Goal: Information Seeking & Learning: Understand process/instructions

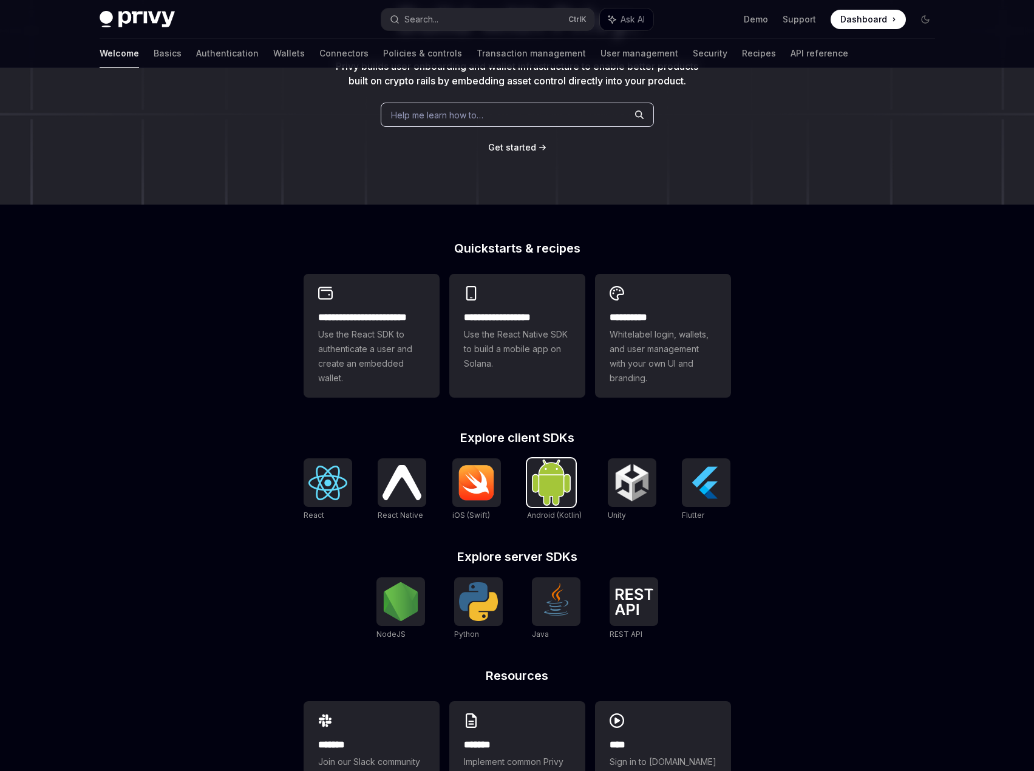
scroll to position [194, 0]
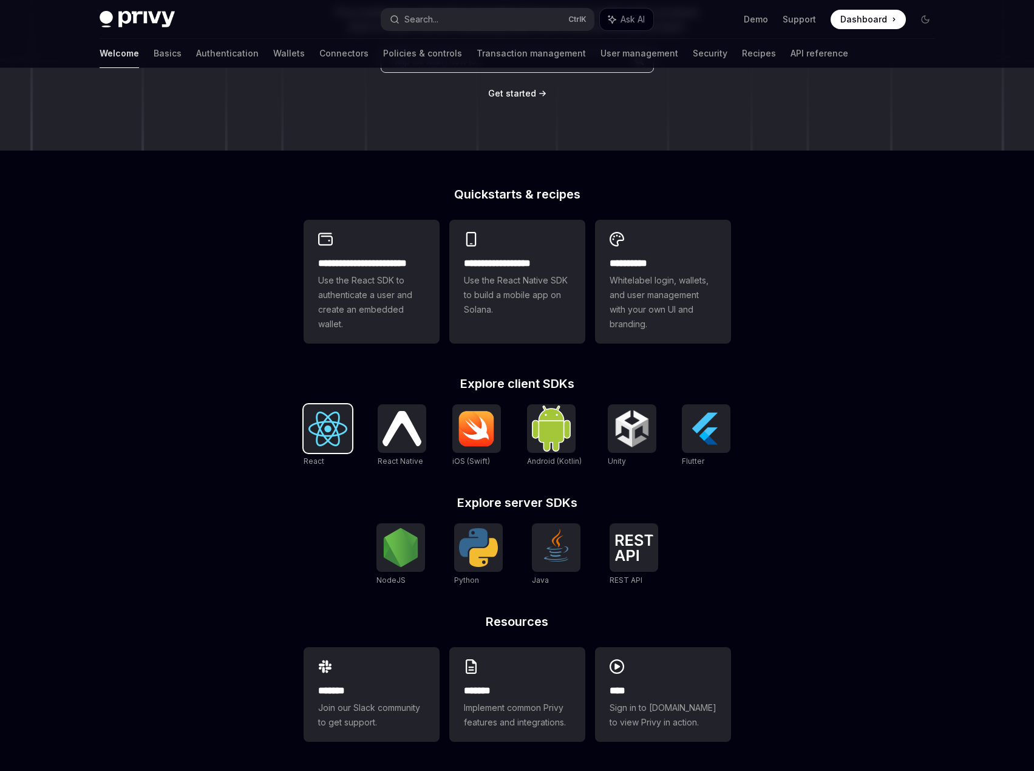
click at [337, 436] on img at bounding box center [328, 429] width 39 height 35
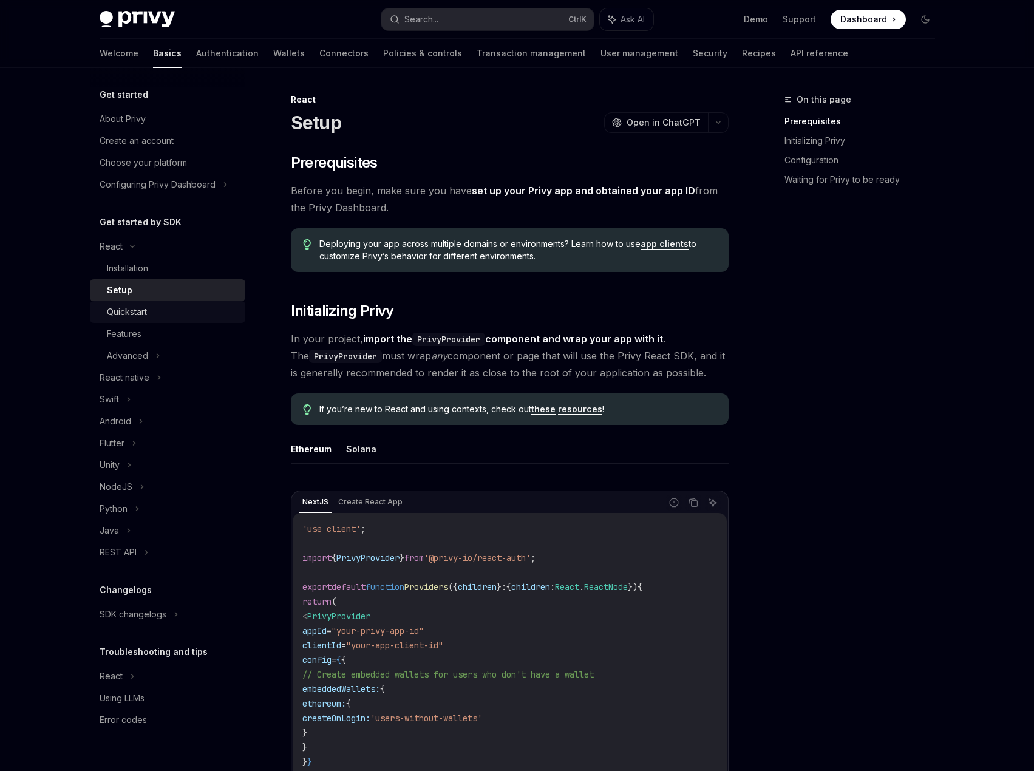
click at [152, 315] on div "Quickstart" at bounding box center [172, 312] width 131 height 15
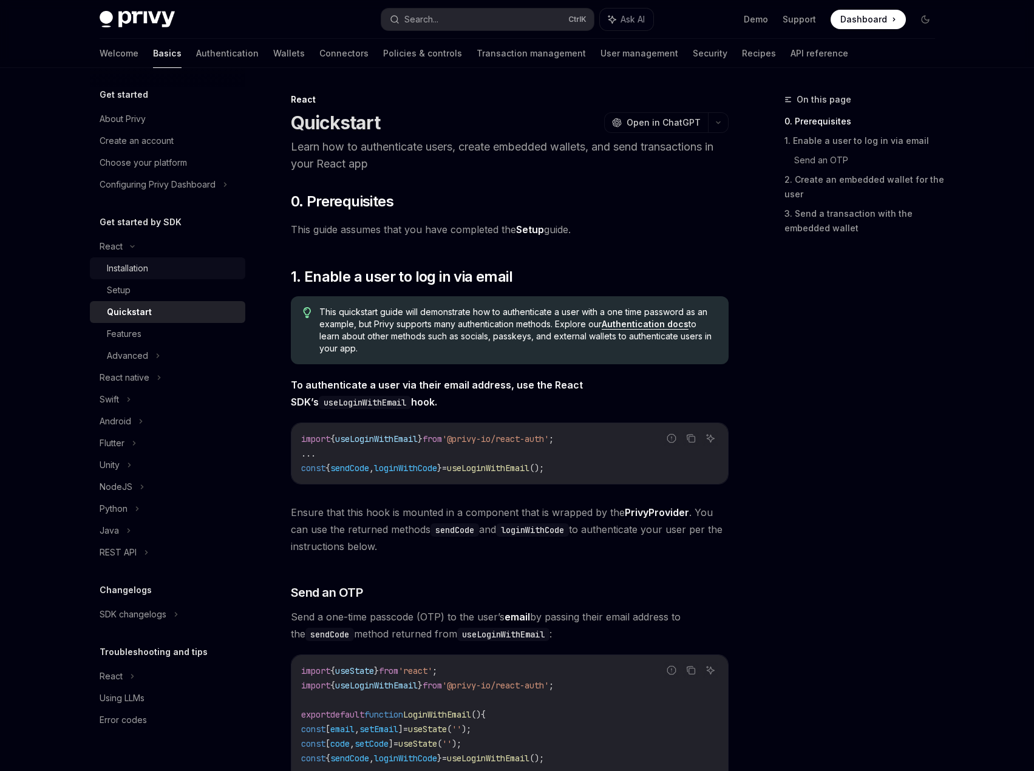
click at [167, 261] on link "Installation" at bounding box center [168, 269] width 156 height 22
type textarea "*"
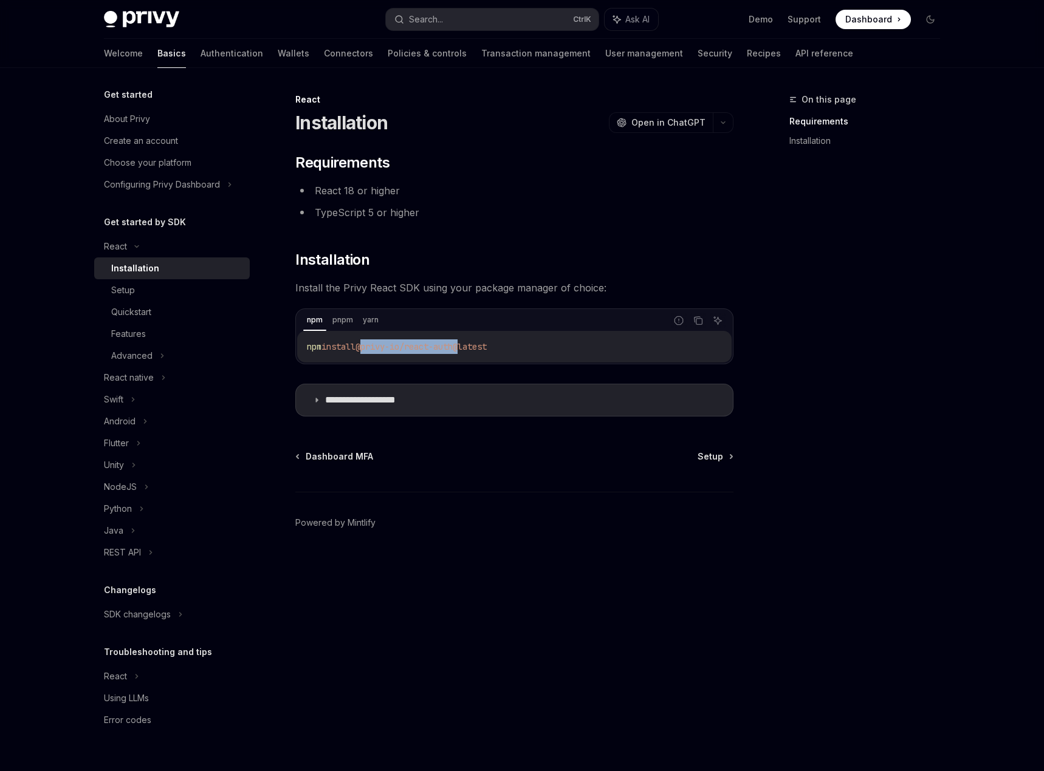
drag, startPoint x: 470, startPoint y: 349, endPoint x: 367, endPoint y: 347, distance: 103.3
click at [367, 347] on span "@privy-io/react-auth@latest" at bounding box center [420, 346] width 131 height 11
copy span "@privy-io/react-auth"
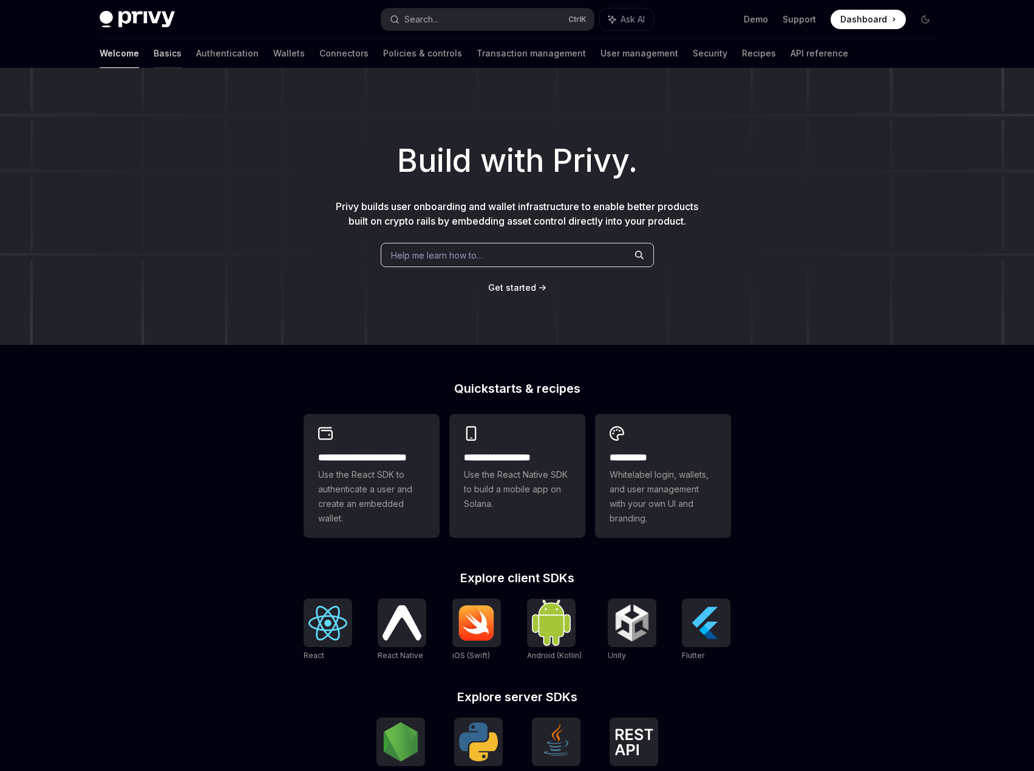
click at [154, 55] on link "Basics" at bounding box center [168, 53] width 28 height 29
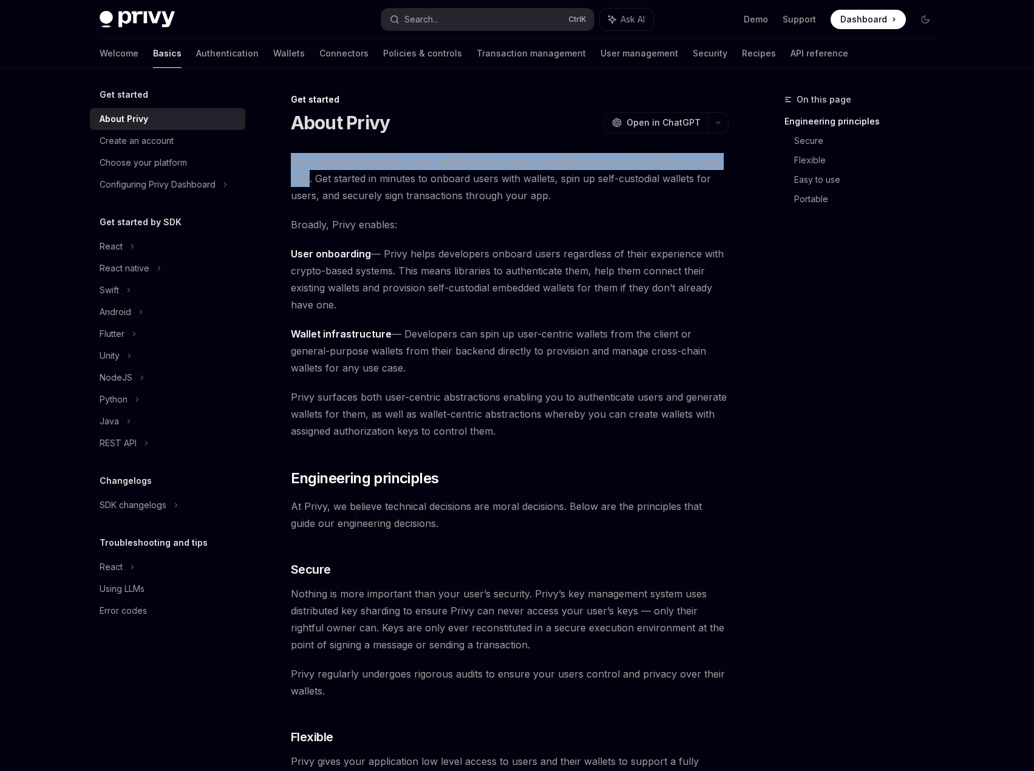
drag, startPoint x: 310, startPoint y: 180, endPoint x: 287, endPoint y: 165, distance: 28.0
copy span "Privy builds authentication and wallet infrastructure to enable better products…"
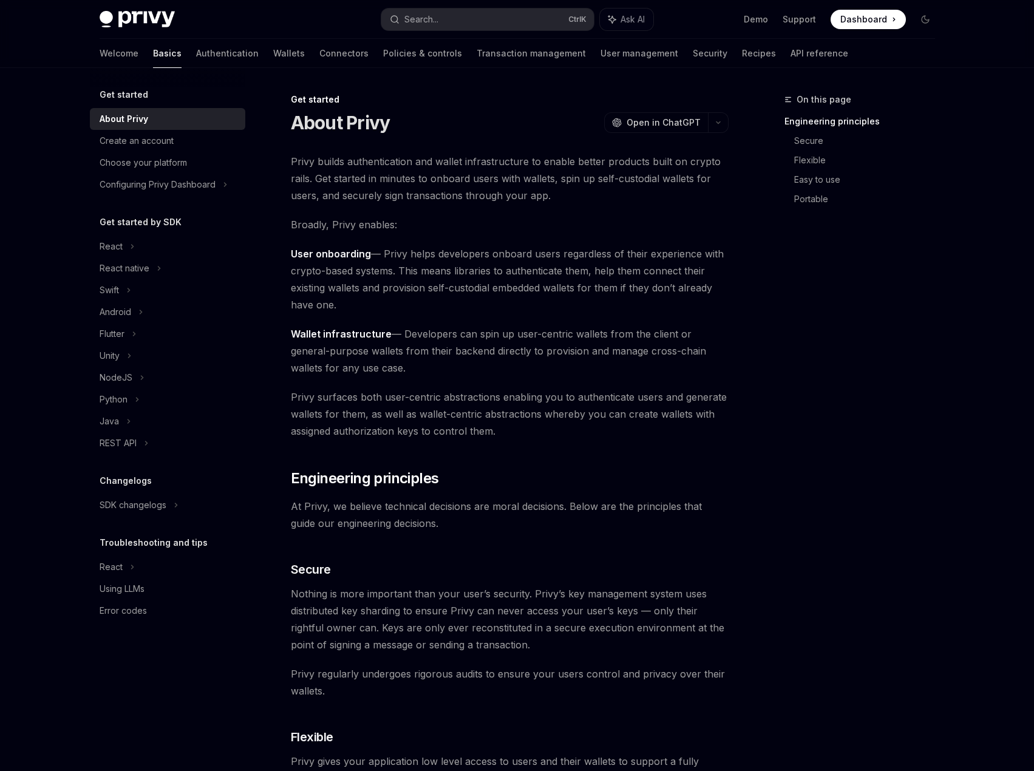
click at [628, 290] on span "User onboarding — Privy helps developers onboard users regardless of their expe…" at bounding box center [510, 279] width 438 height 68
click at [598, 234] on div "Privy builds authentication and wallet infrastructure to enable better products…" at bounding box center [510, 781] width 438 height 1256
click at [157, 450] on div "REST API" at bounding box center [168, 443] width 156 height 22
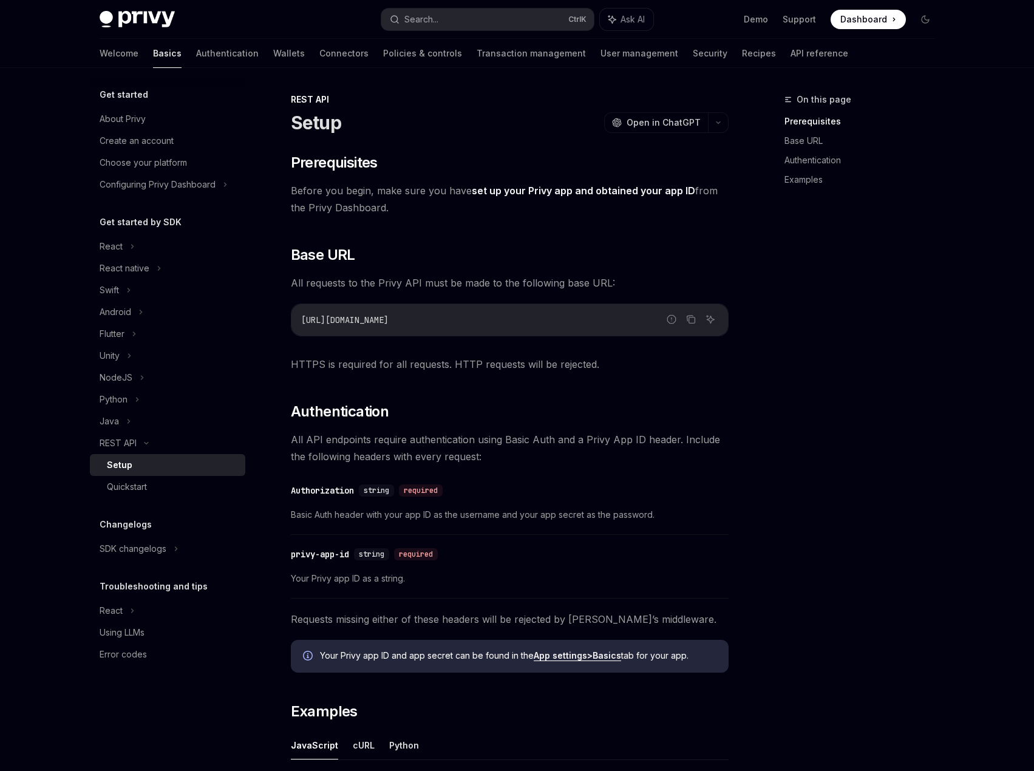
click at [145, 460] on div "Setup" at bounding box center [172, 465] width 131 height 15
type textarea "*"
click at [154, 437] on div "REST API" at bounding box center [168, 443] width 156 height 22
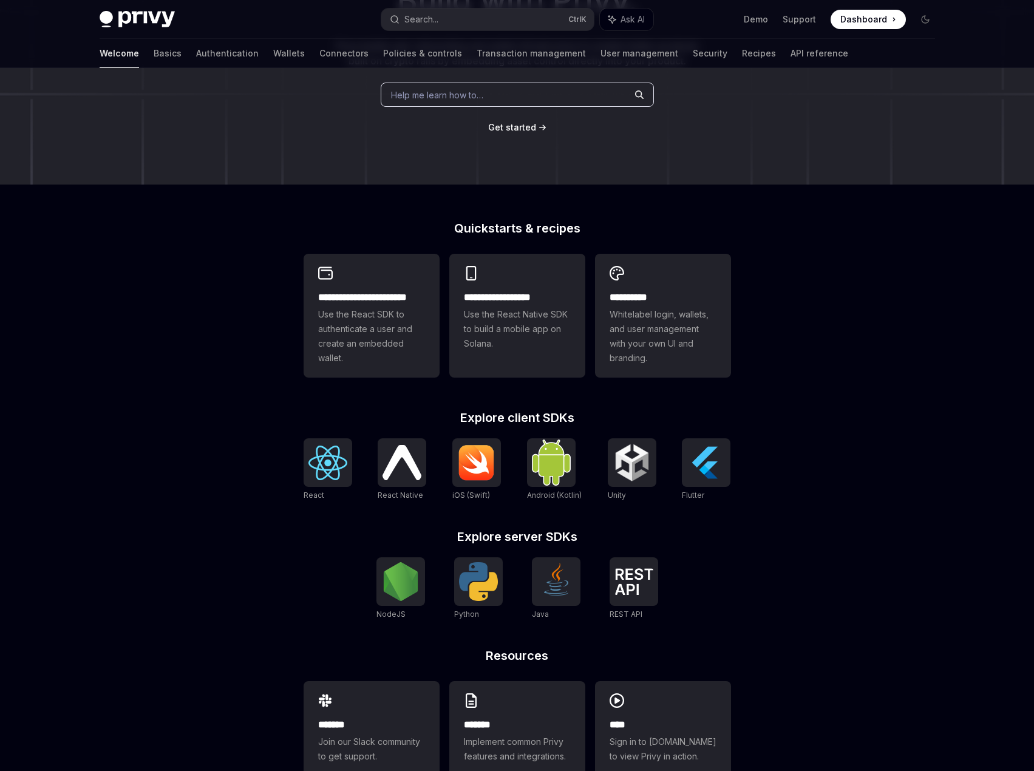
scroll to position [194, 0]
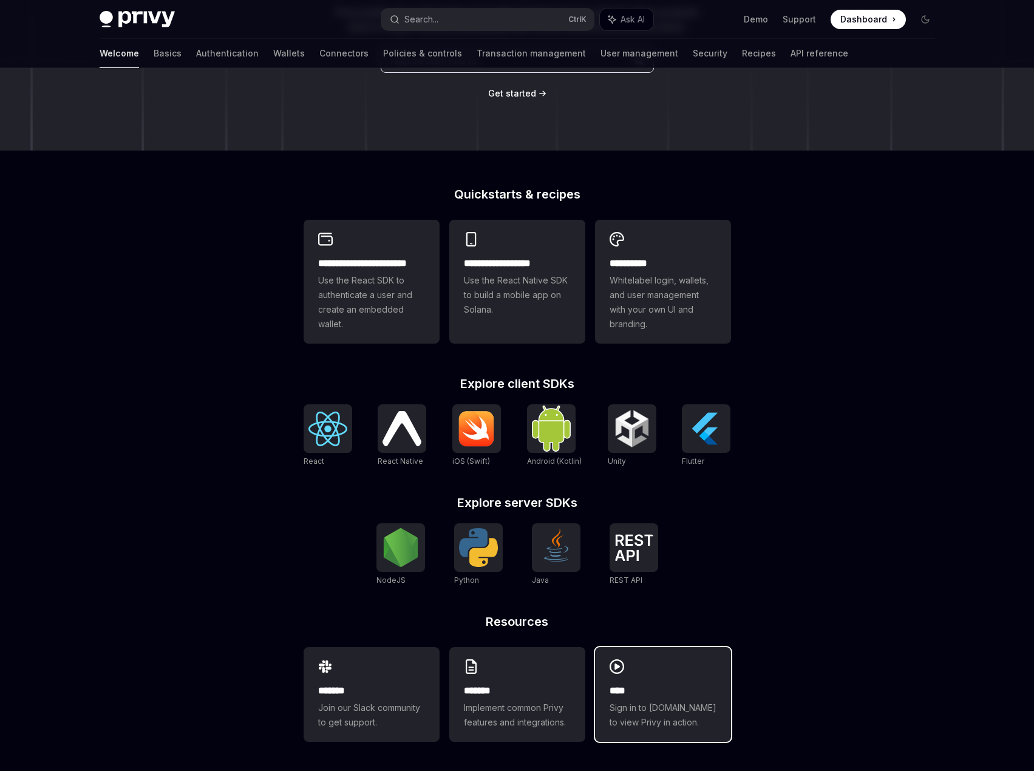
click at [666, 672] on div "**** Sign in to demo.privy.io to view Privy in action." at bounding box center [663, 695] width 136 height 95
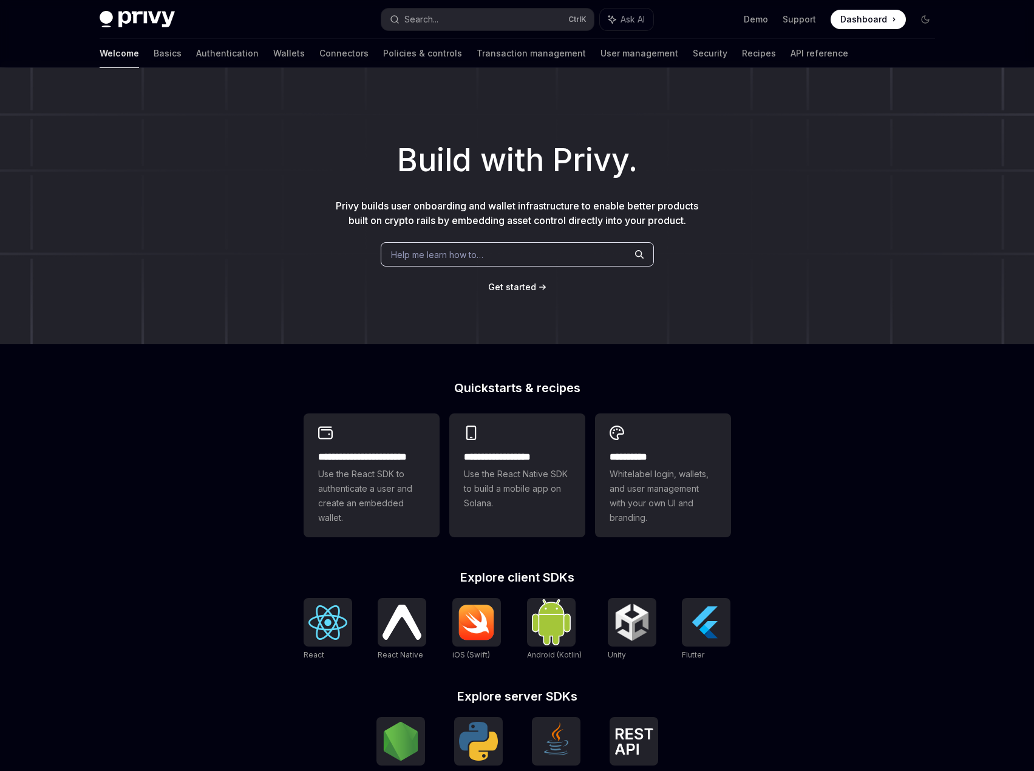
scroll to position [0, 0]
click at [352, 621] on div "React React Native React Native iOS (Swift) Android (Kotlin) Unity Unity Flutter" at bounding box center [518, 630] width 428 height 63
click at [335, 621] on img at bounding box center [328, 623] width 39 height 35
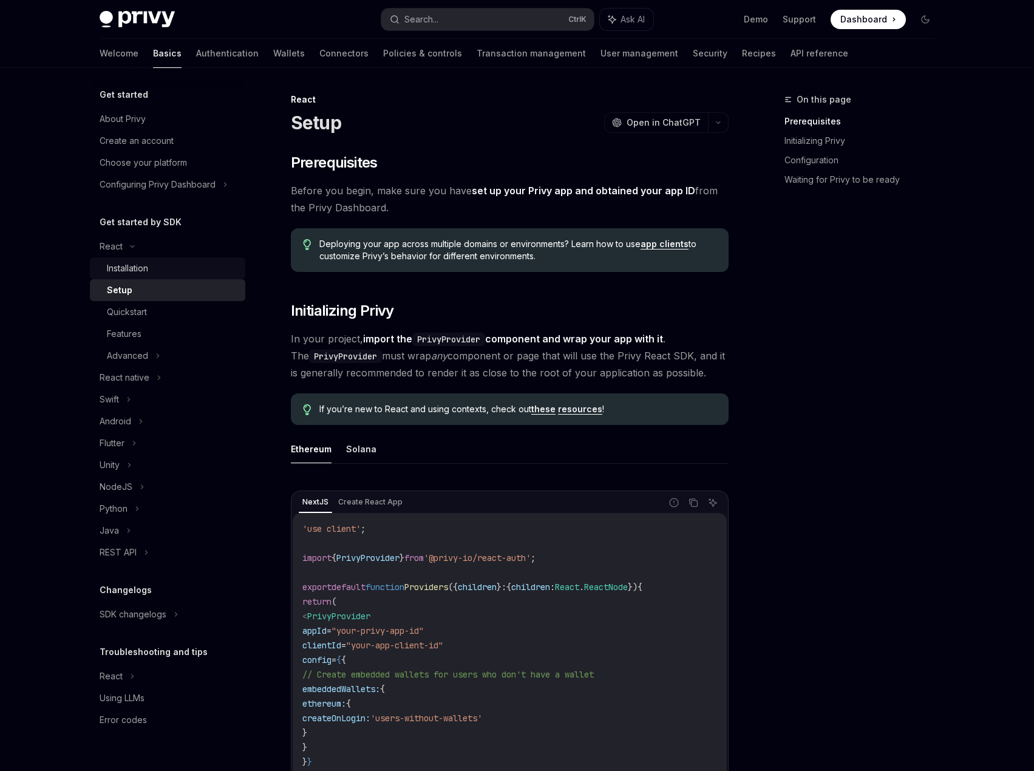
click at [171, 263] on div "Installation" at bounding box center [172, 268] width 131 height 15
type textarea "*"
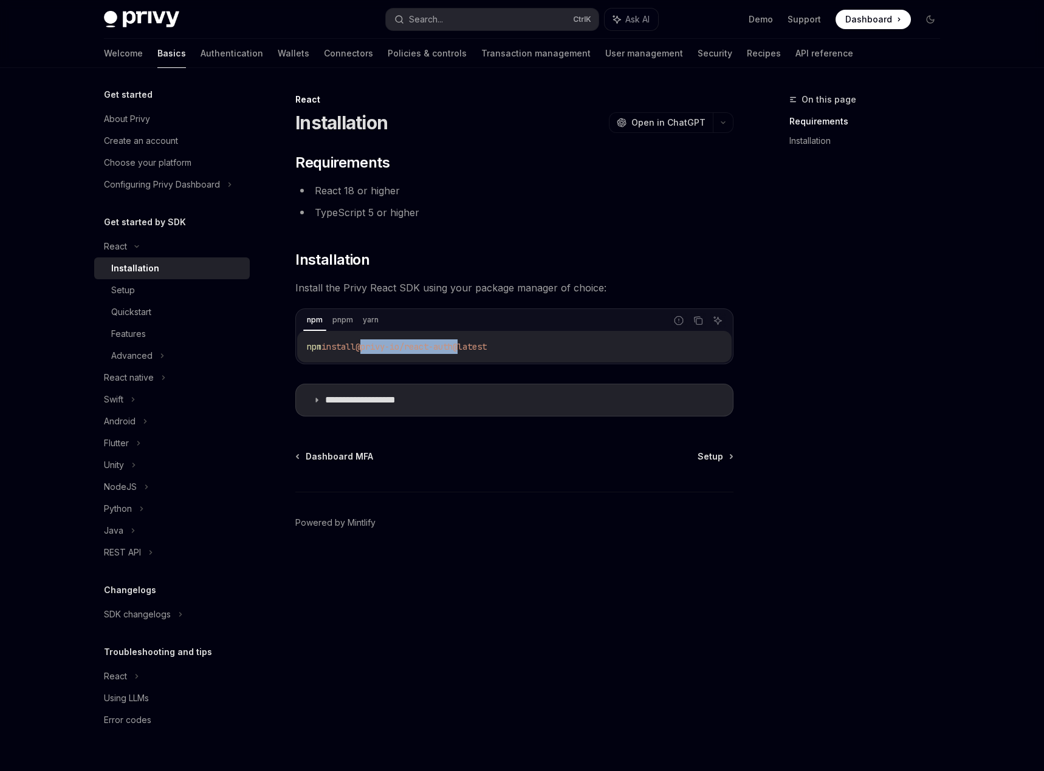
drag, startPoint x: 366, startPoint y: 347, endPoint x: 468, endPoint y: 352, distance: 102.7
click at [468, 352] on span "@privy-io/react-auth@latest" at bounding box center [420, 346] width 131 height 11
copy span "@privy-io/react-auth"
